Goal: Task Accomplishment & Management: Complete application form

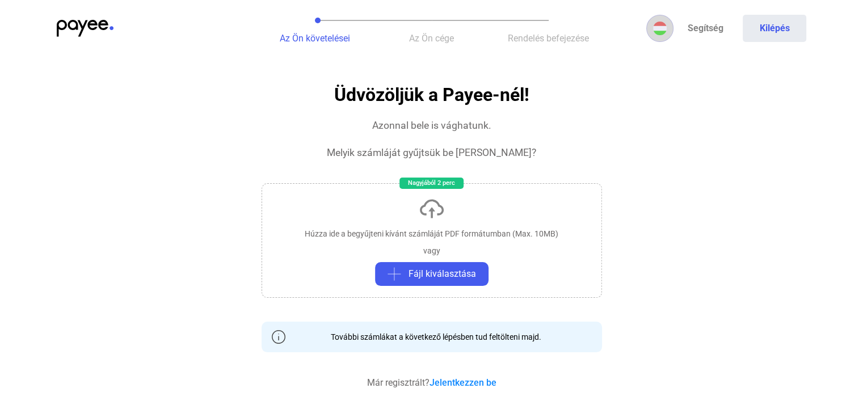
click at [660, 30] on img at bounding box center [660, 29] width 14 height 14
click at [656, 57] on img at bounding box center [662, 56] width 14 height 14
click at [86, 19] on div "Az Ön követelései Az Ön cége Rendelés befejezése Segítség Kilépés" at bounding box center [431, 28] width 863 height 57
click at [442, 41] on span "Az Ön cége" at bounding box center [431, 38] width 45 height 11
click at [770, 29] on button "Kilépés" at bounding box center [774, 28] width 64 height 27
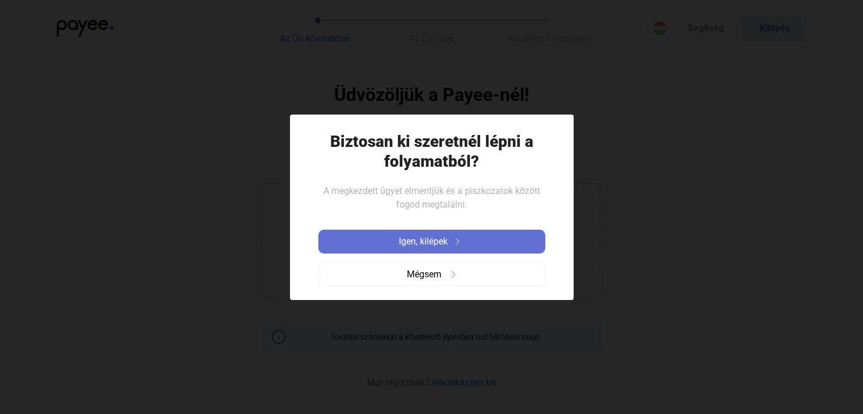
click at [431, 240] on span "Igen, kilépek" at bounding box center [423, 242] width 49 height 14
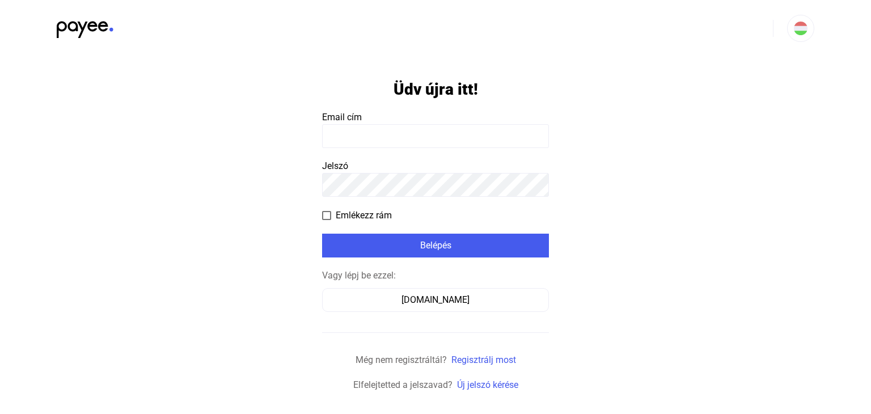
click at [367, 134] on input at bounding box center [435, 136] width 227 height 24
type input "**********"
click at [755, 158] on app-form-template "**********" at bounding box center [435, 224] width 871 height 335
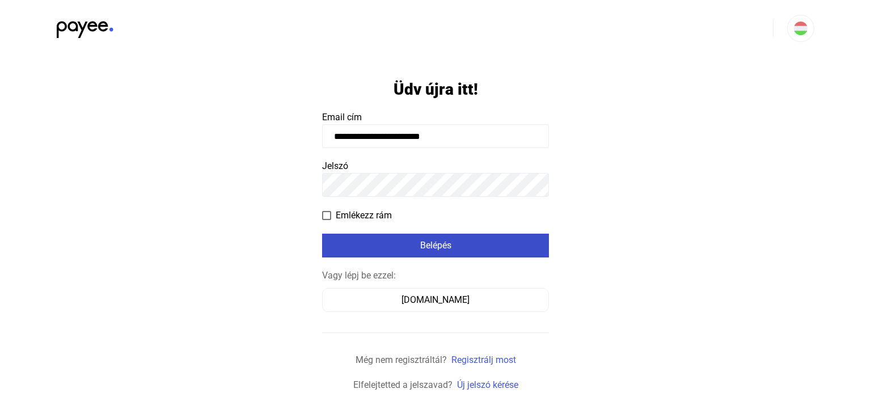
click at [470, 244] on div "Belépés" at bounding box center [436, 246] width 220 height 14
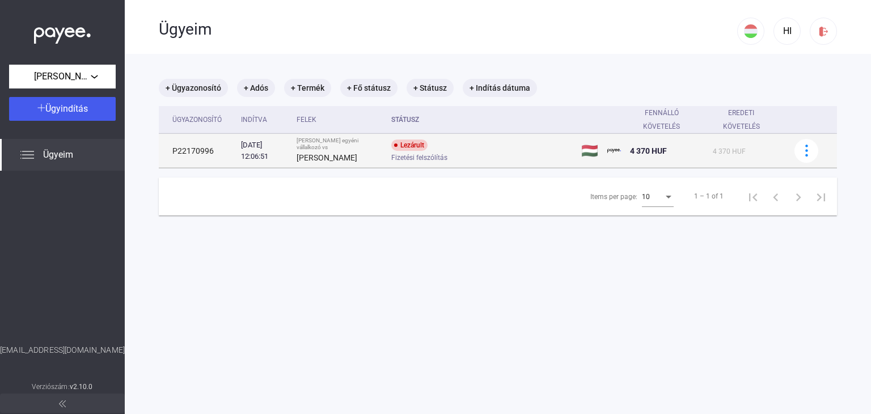
click at [493, 151] on div "Lezárult Fizetési felszólítás" at bounding box center [481, 151] width 181 height 22
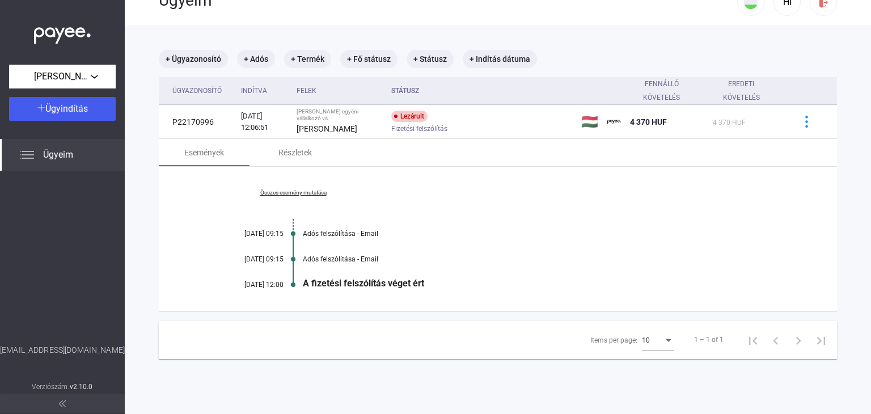
scroll to position [54, 0]
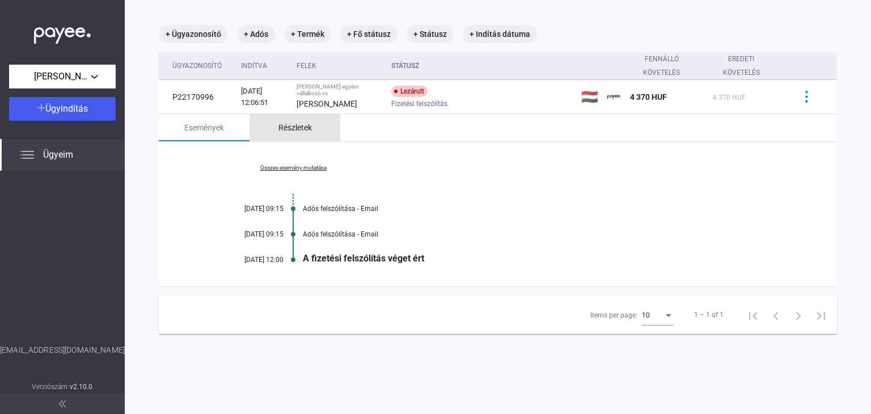
click at [295, 126] on div "Részletek" at bounding box center [294, 128] width 33 height 14
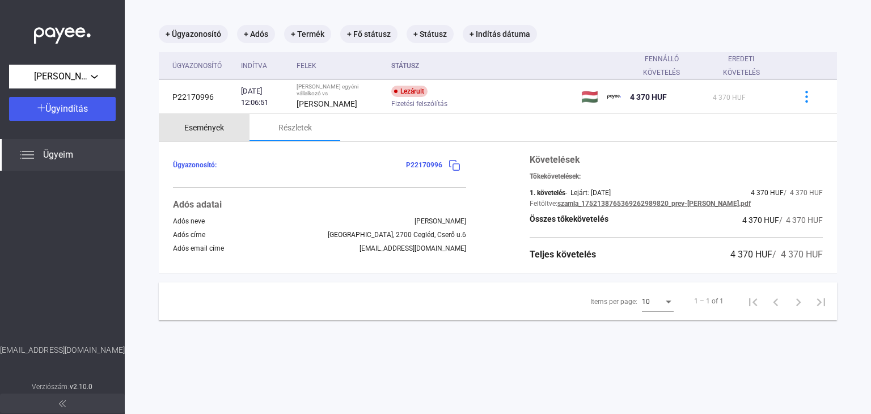
click at [206, 126] on div "Események" at bounding box center [204, 128] width 40 height 14
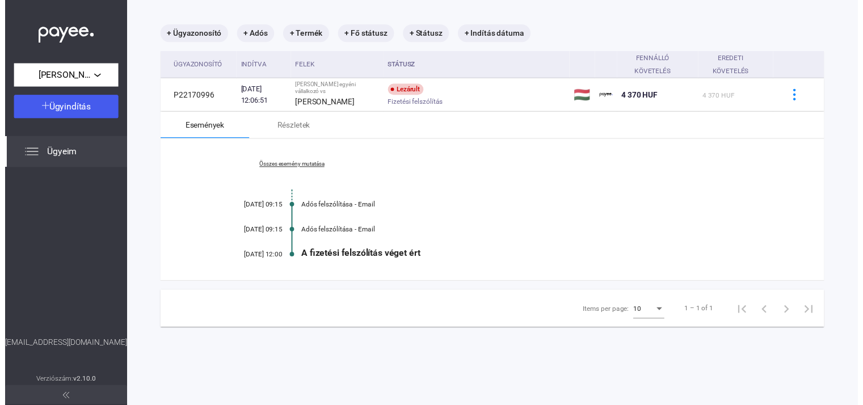
scroll to position [0, 0]
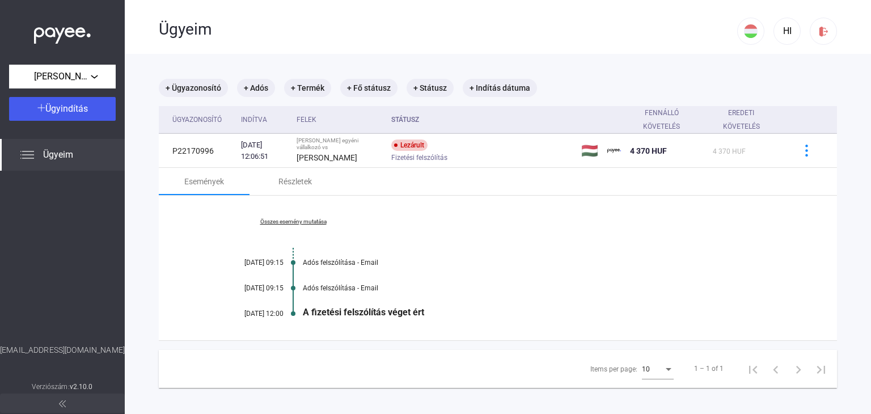
click at [50, 159] on span "Ügyeim" at bounding box center [58, 155] width 30 height 14
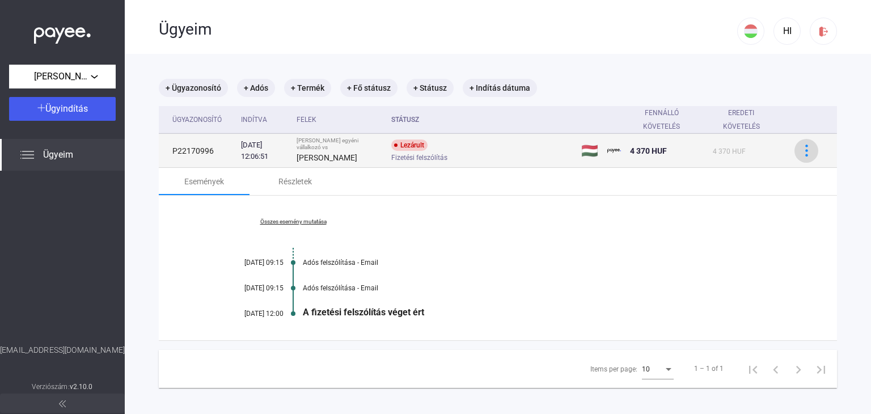
click at [798, 142] on button at bounding box center [807, 151] width 24 height 24
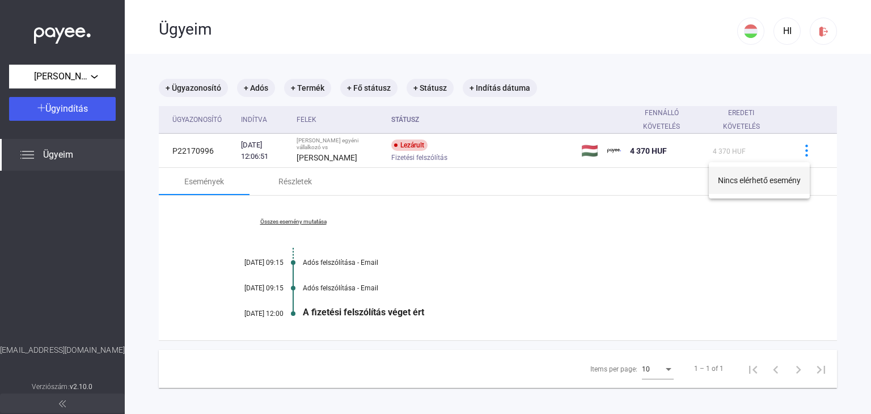
click at [773, 181] on button "Nincs elérhető esemény" at bounding box center [759, 180] width 101 height 27
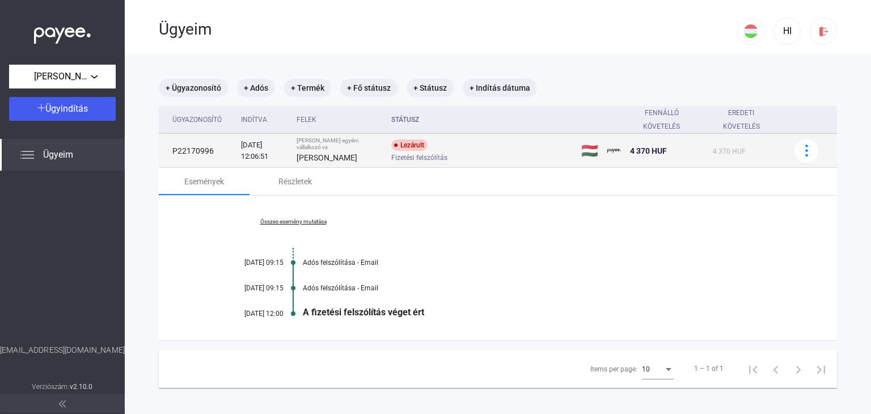
click at [189, 153] on td "P22170996" at bounding box center [198, 151] width 78 height 34
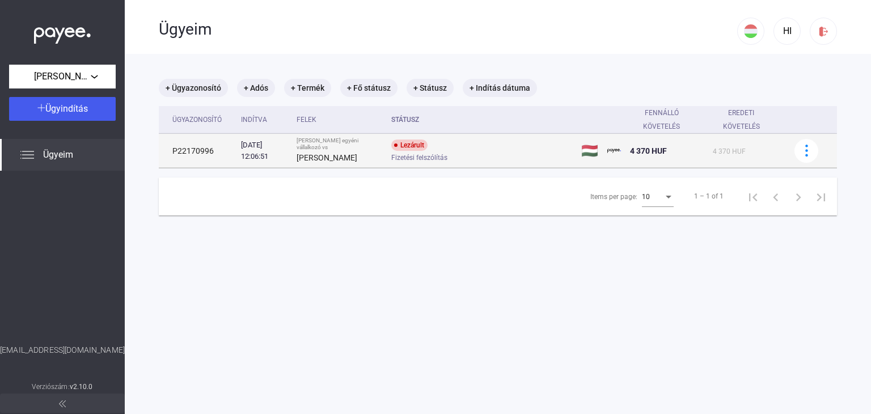
click at [492, 151] on div "Lezárult Fizetési felszólítás" at bounding box center [481, 151] width 181 height 22
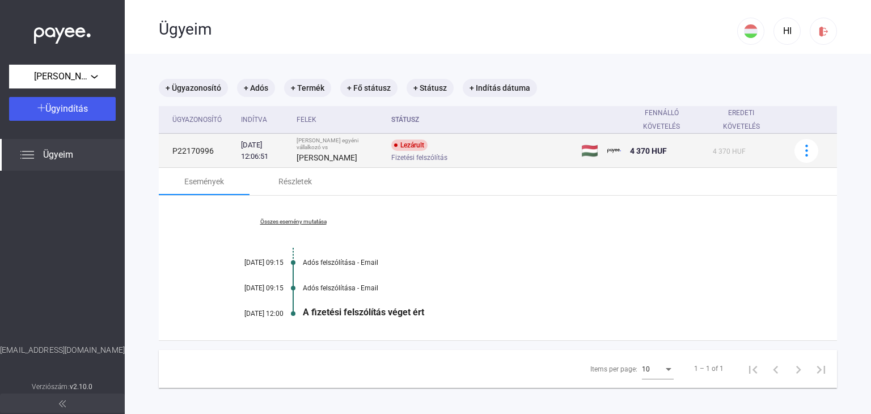
drag, startPoint x: 172, startPoint y: 151, endPoint x: 213, endPoint y: 153, distance: 40.9
click at [213, 153] on td "P22170996" at bounding box center [198, 151] width 78 height 34
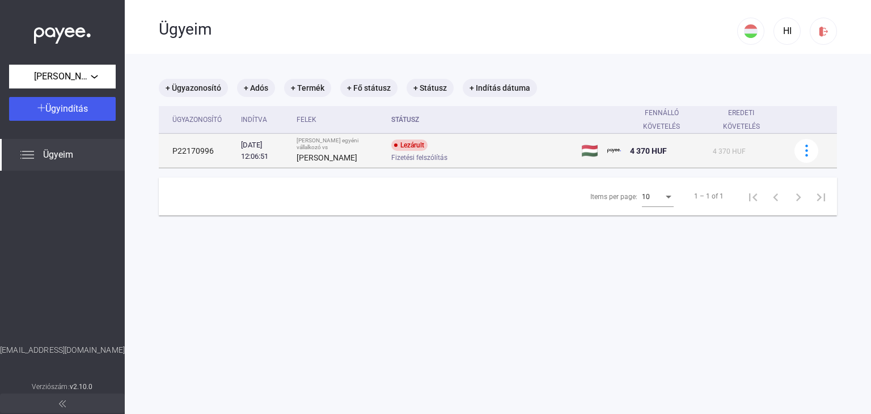
copy td "P22170996"
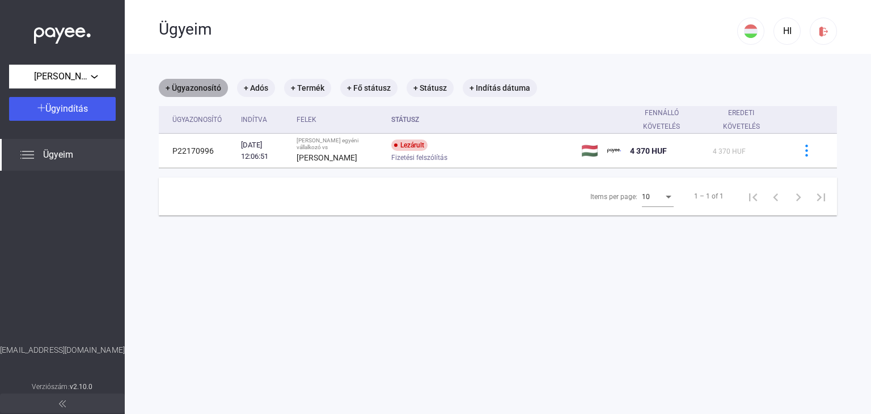
click at [191, 86] on mat-chip "+ Ügyazonosító" at bounding box center [193, 88] width 69 height 18
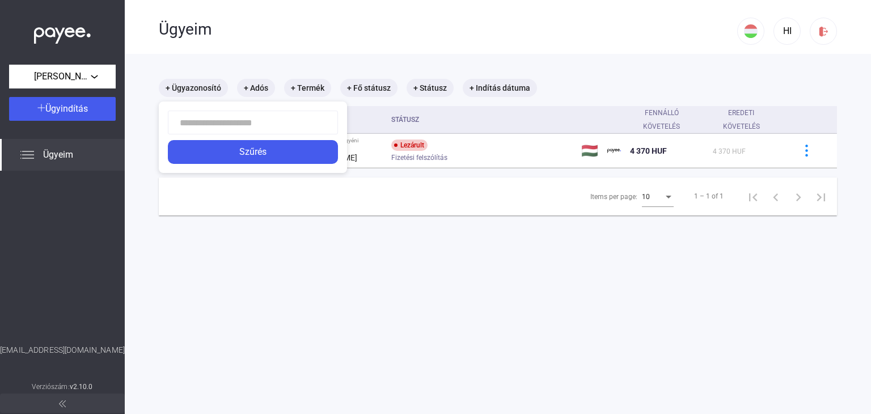
click at [506, 87] on div at bounding box center [435, 207] width 871 height 414
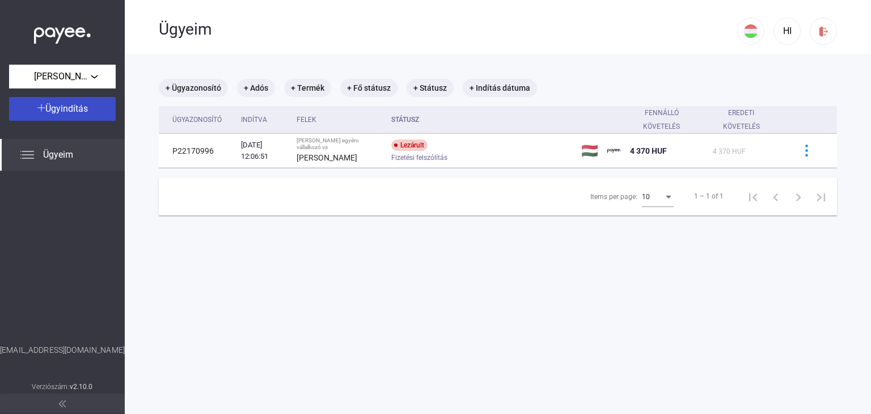
click at [65, 108] on span "Ügyindítás" at bounding box center [66, 108] width 43 height 11
